Goal: Information Seeking & Learning: Learn about a topic

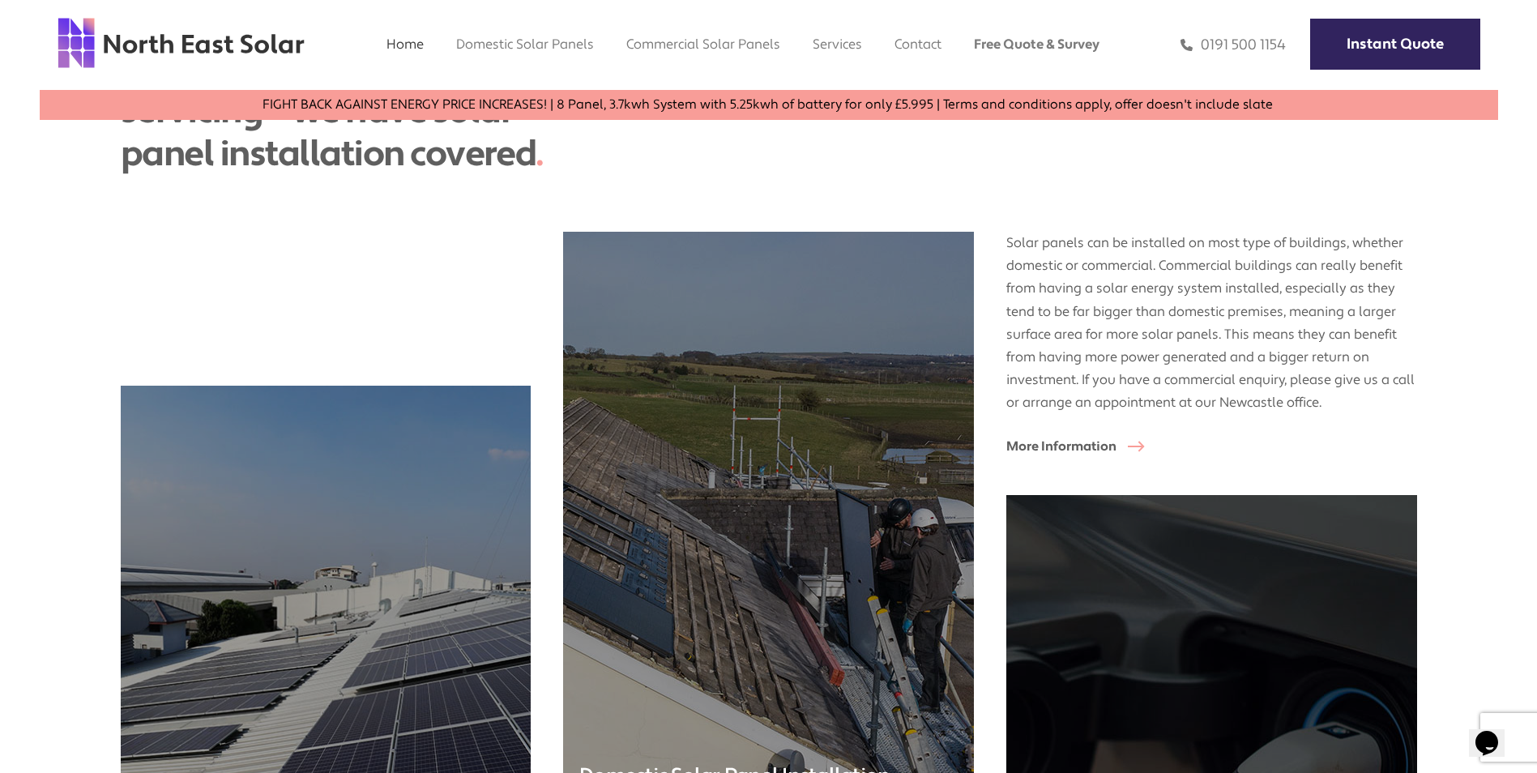
scroll to position [3889, 0]
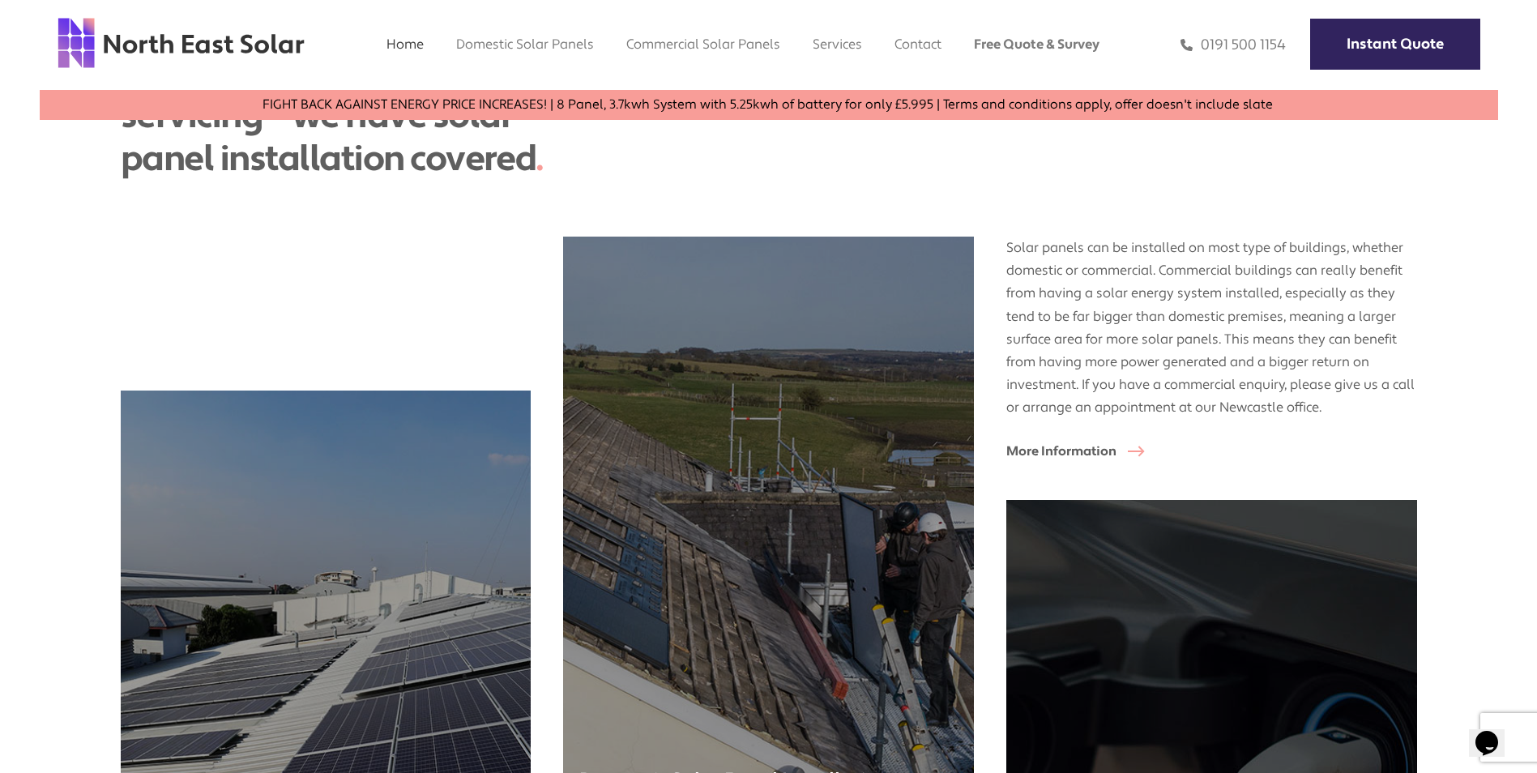
click at [904, 553] on img at bounding box center [768, 525] width 431 height 604
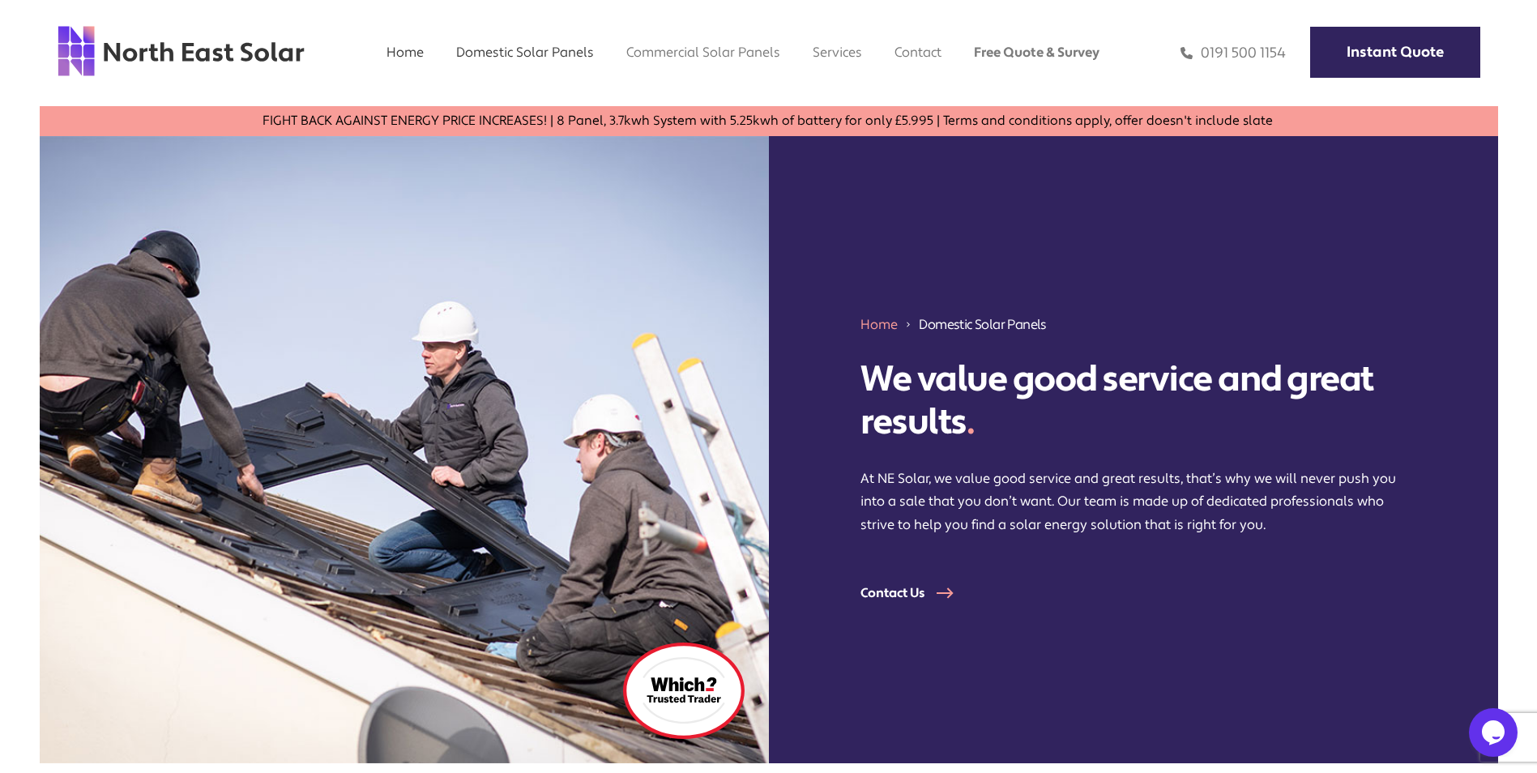
click at [416, 50] on link "Home" at bounding box center [405, 52] width 37 height 17
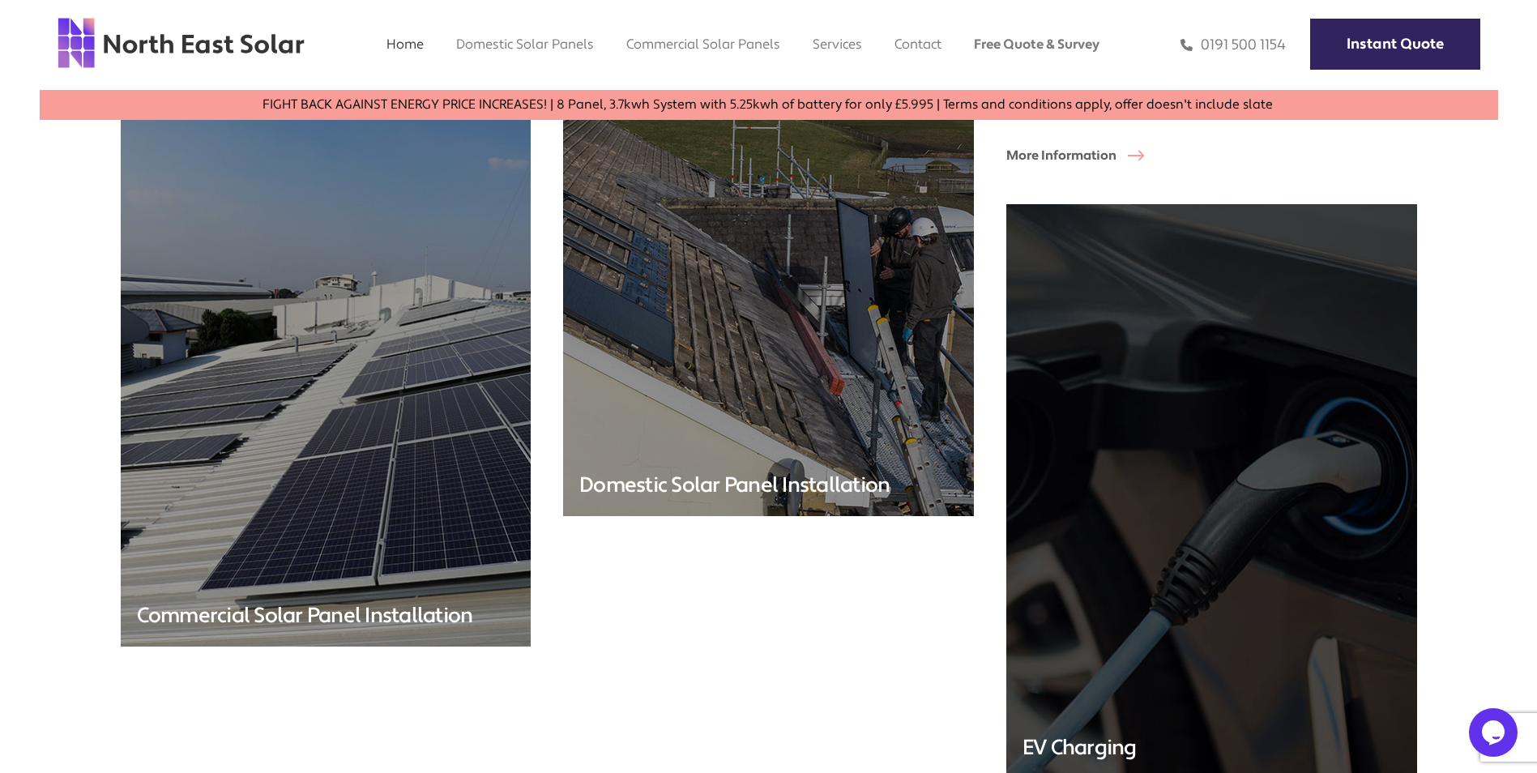
scroll to position [4214, 0]
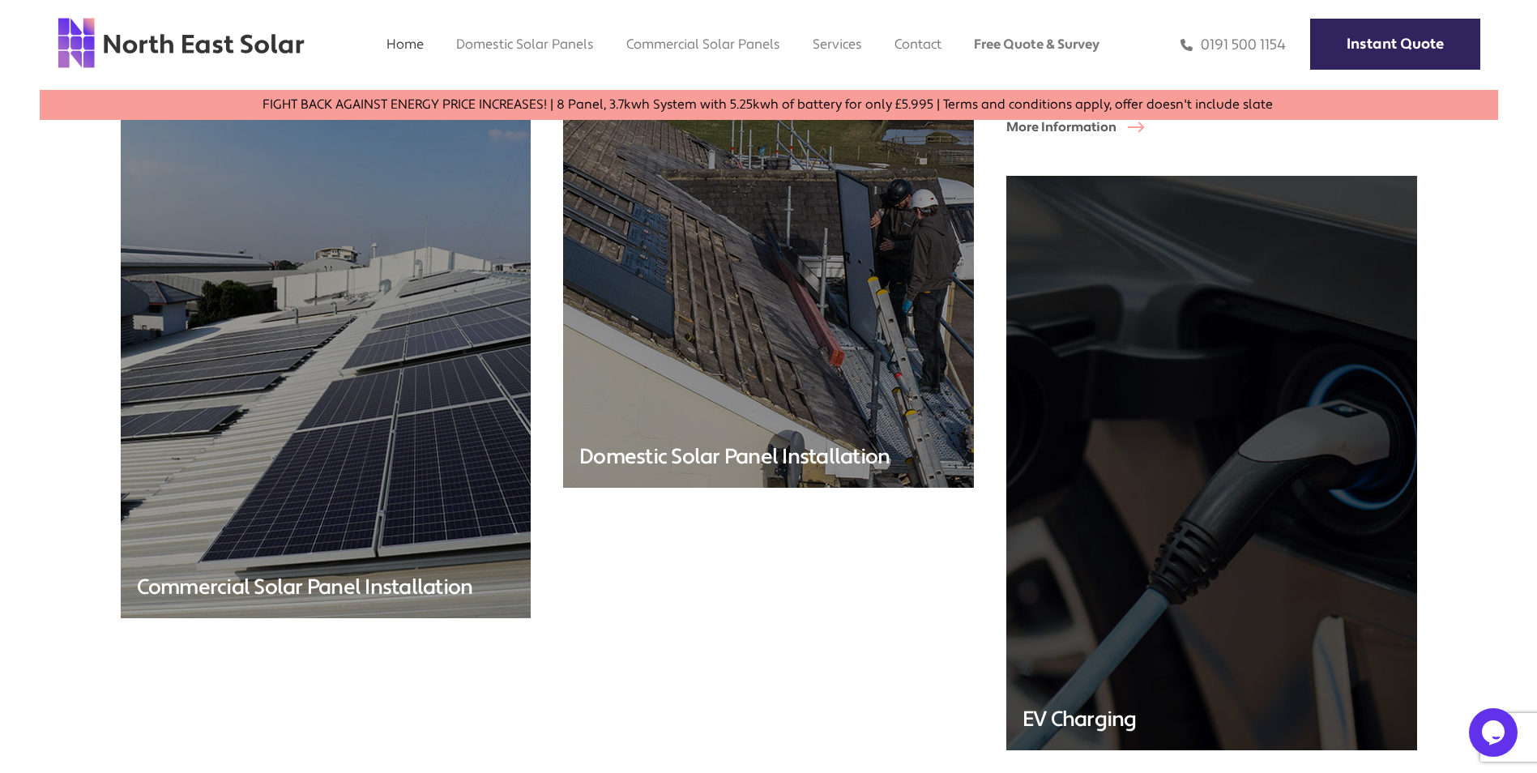
click at [1132, 416] on img at bounding box center [1211, 463] width 431 height 604
